Goal: Navigation & Orientation: Find specific page/section

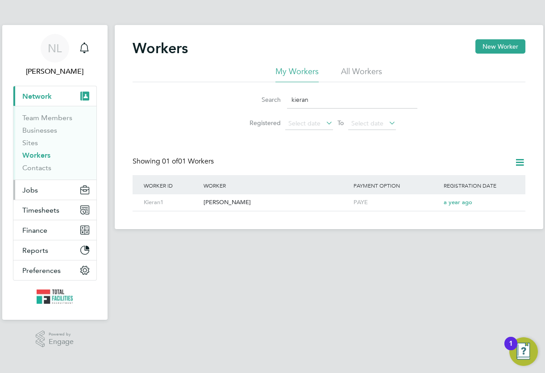
click at [44, 187] on button "Jobs" at bounding box center [54, 190] width 83 height 20
click at [29, 182] on button "Jobs" at bounding box center [54, 190] width 83 height 20
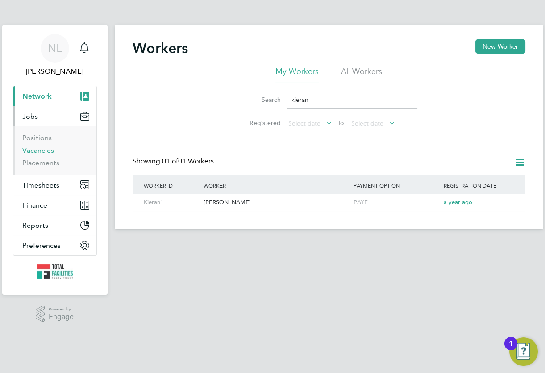
click at [36, 151] on link "Vacancies" at bounding box center [38, 150] width 32 height 8
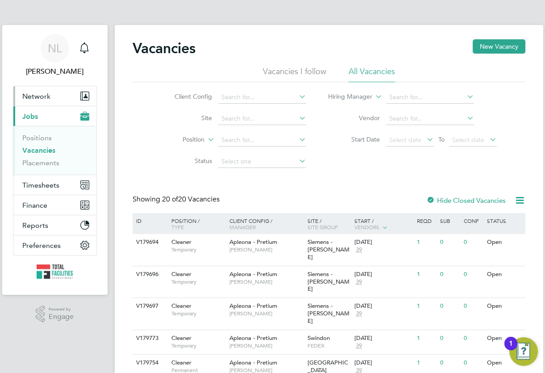
click at [47, 94] on span "Network" at bounding box center [36, 96] width 28 height 8
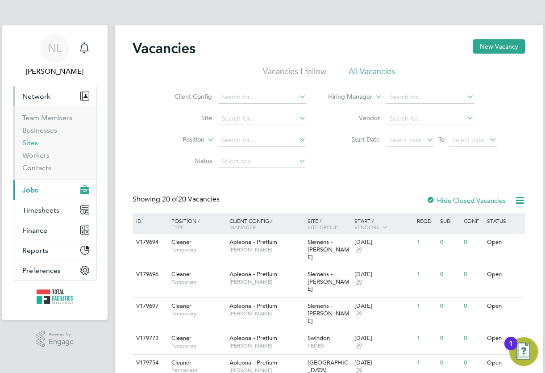
click at [32, 145] on link "Sites" at bounding box center [30, 142] width 16 height 8
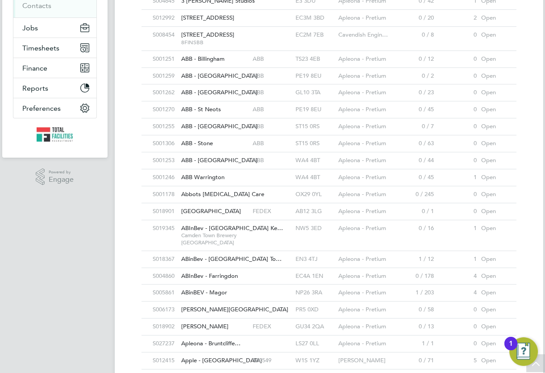
click at [334, 186] on div "OX29 0YL" at bounding box center [314, 194] width 43 height 17
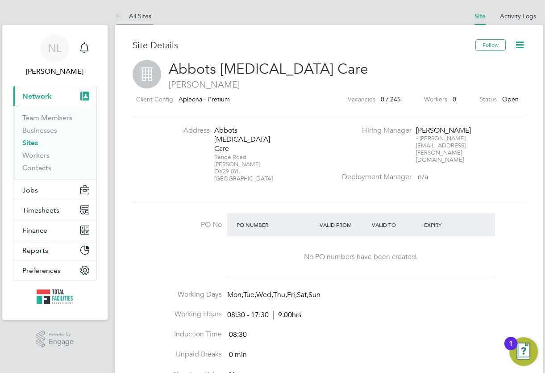
click at [136, 14] on link "All Sites" at bounding box center [133, 16] width 37 height 8
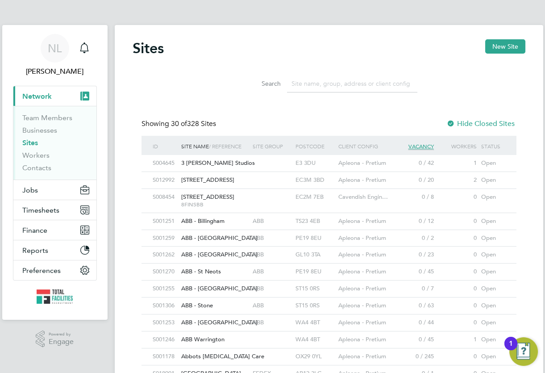
click at [161, 0] on app-barbie "Sites New Site Search Showing 30 of 328 Sites Hide Closed Sites ID Site Name / …" at bounding box center [329, 367] width 429 height 735
click at [237, 80] on li "Search" at bounding box center [328, 84] width 199 height 26
click at [246, 62] on div "Sites New Site" at bounding box center [329, 52] width 393 height 27
